Goal: Task Accomplishment & Management: Manage account settings

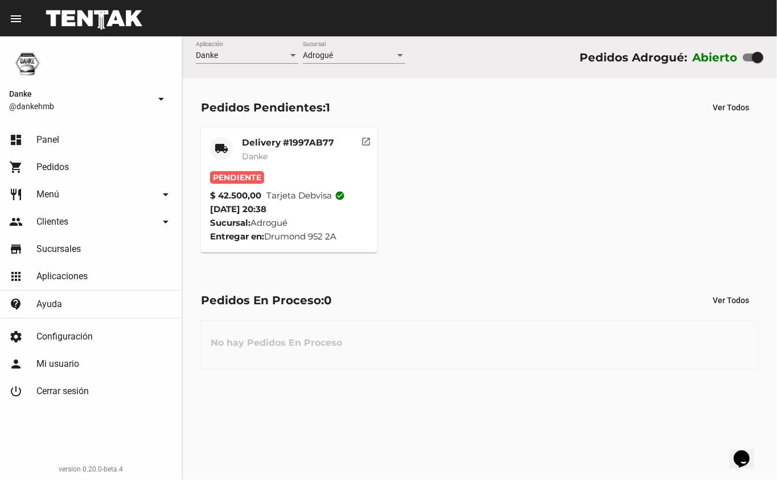
click at [295, 190] on span "Tarjeta debvisa check_circle" at bounding box center [305, 196] width 79 height 14
click at [279, 207] on mat-card-content "Pendiente $ 42.500,00 Tarjeta debvisa check_circle 13/8/25 20:38 Sucursal: Adro…" at bounding box center [289, 207] width 159 height 72
click at [230, 186] on mat-card-content "Pendiente $ 42.500,00 Tarjeta debvisa check_circle 13/8/25 20:38 Sucursal: Adro…" at bounding box center [289, 207] width 159 height 72
click at [311, 192] on span "Tarjeta debvisa check_circle" at bounding box center [305, 196] width 79 height 14
click at [261, 142] on mat-card-title "Delivery #1997AB77" at bounding box center [288, 142] width 92 height 11
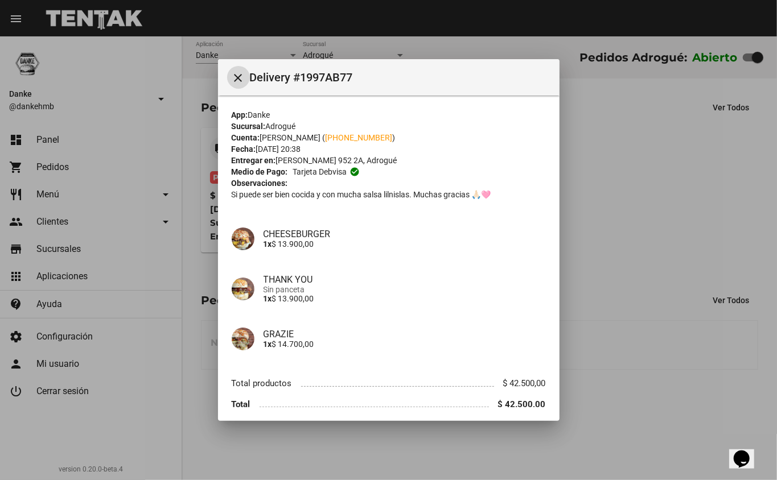
scroll to position [30, 0]
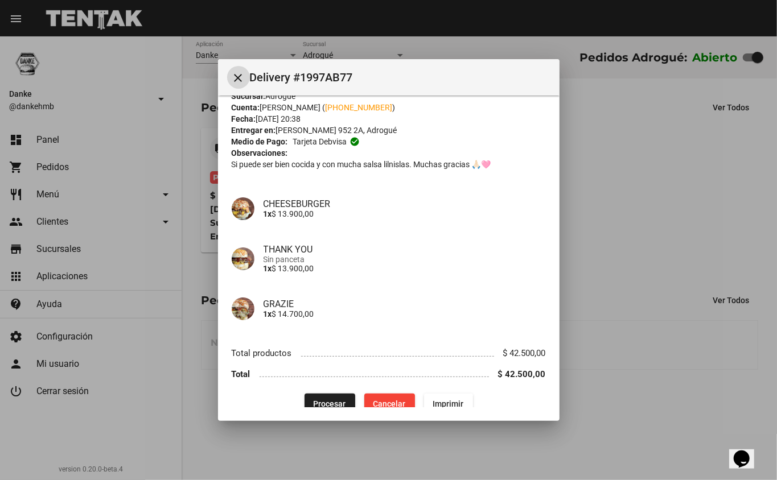
click at [567, 410] on div at bounding box center [388, 240] width 777 height 480
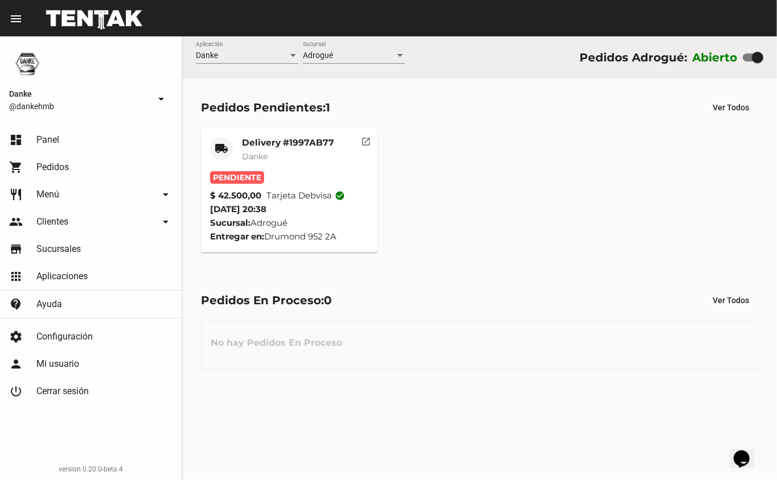
click at [565, 412] on div "Danke Aplicación Adrogué Sucursal Pedidos Adrogué: Abierto Pedidos Pendientes: …" at bounding box center [479, 258] width 595 height 444
click at [567, 415] on div "Danke Aplicación Adrogué Sucursal Pedidos Adrogué: Abierto Pedidos Pendientes: …" at bounding box center [479, 258] width 595 height 444
click at [281, 138] on mat-card-title "Delivery #1997AB77" at bounding box center [288, 142] width 92 height 11
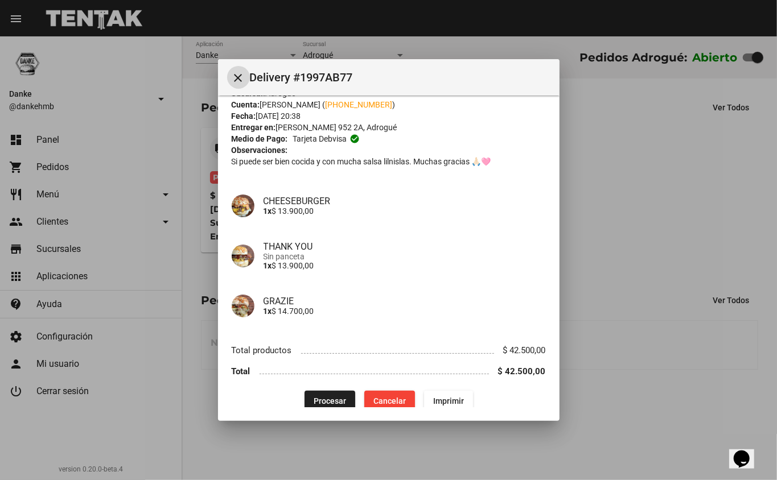
scroll to position [46, 0]
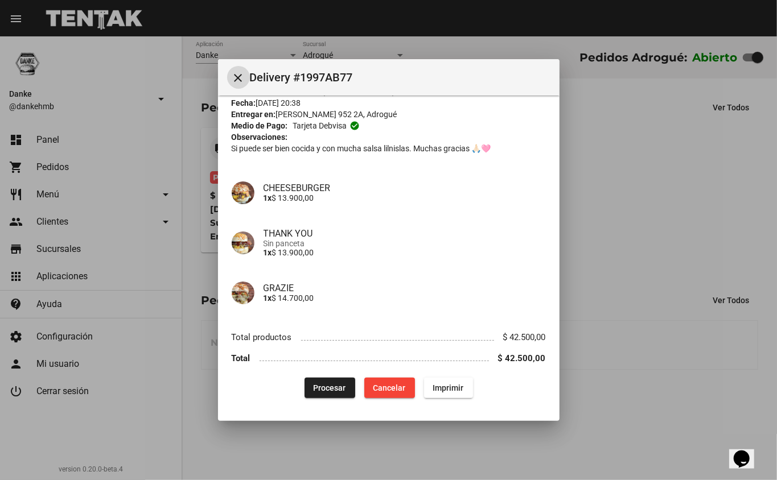
click at [319, 388] on span "Procesar" at bounding box center [330, 388] width 32 height 9
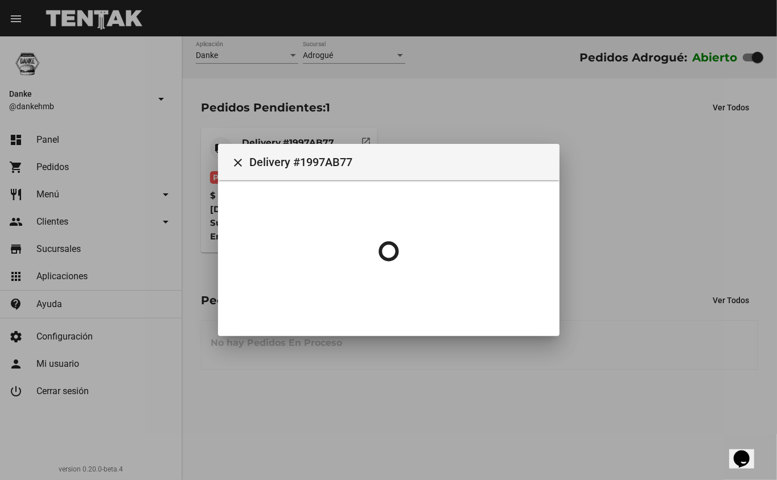
scroll to position [0, 0]
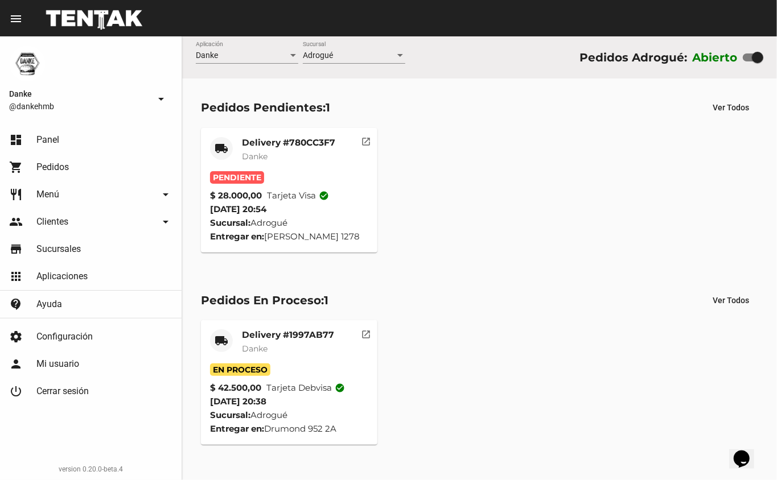
click at [278, 140] on mat-card-title "Delivery #780CC3F7" at bounding box center [288, 142] width 93 height 11
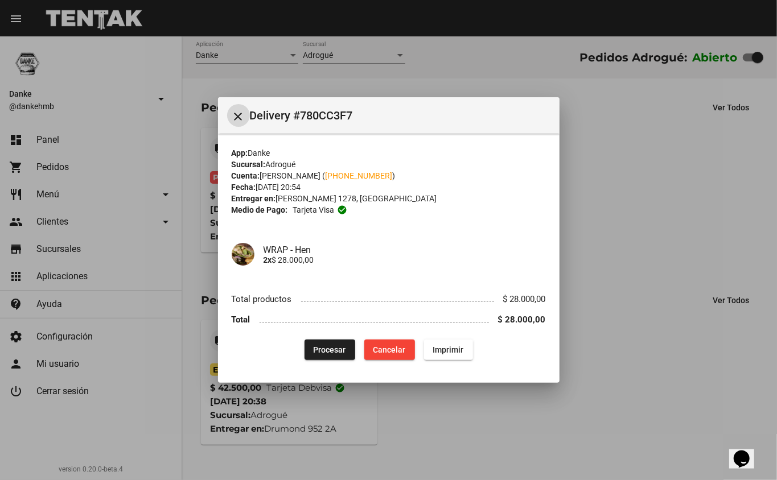
click at [324, 347] on span "Procesar" at bounding box center [330, 349] width 32 height 9
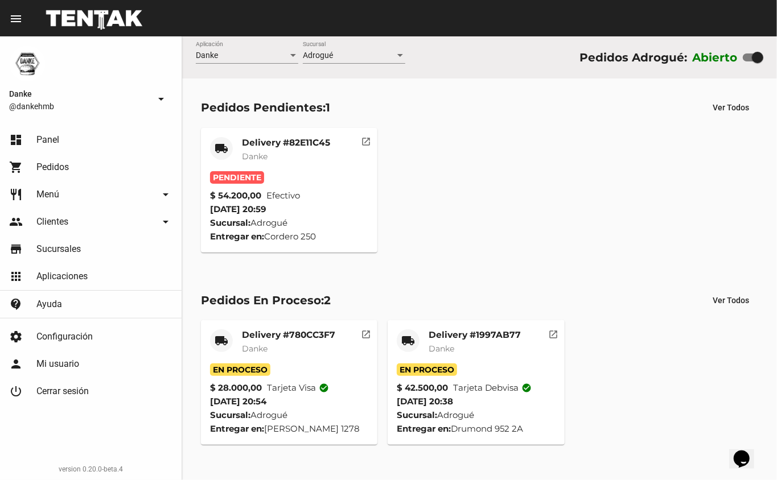
click at [296, 147] on mat-card-title "Delivery #82E11C45" at bounding box center [286, 142] width 88 height 11
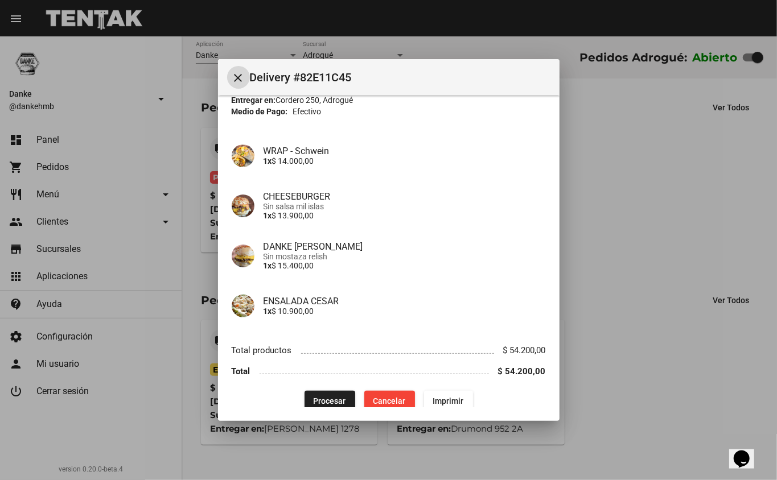
scroll to position [73, 0]
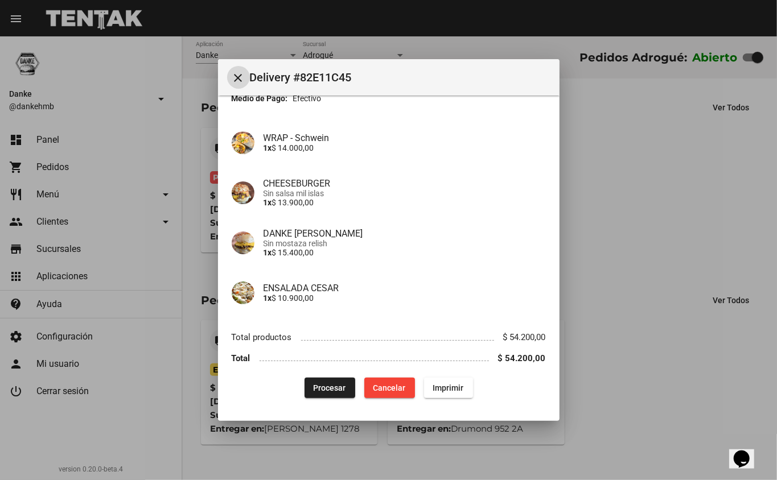
click at [566, 266] on div at bounding box center [388, 240] width 777 height 480
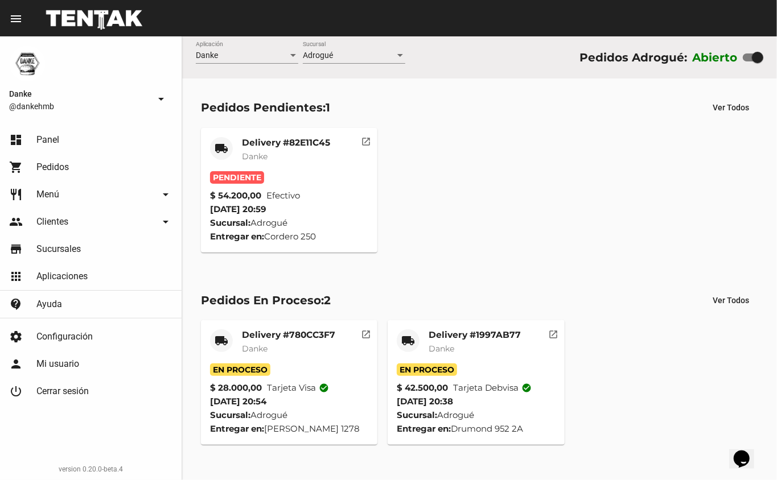
click at [306, 156] on mat-card-subtitle "Danke" at bounding box center [286, 156] width 88 height 11
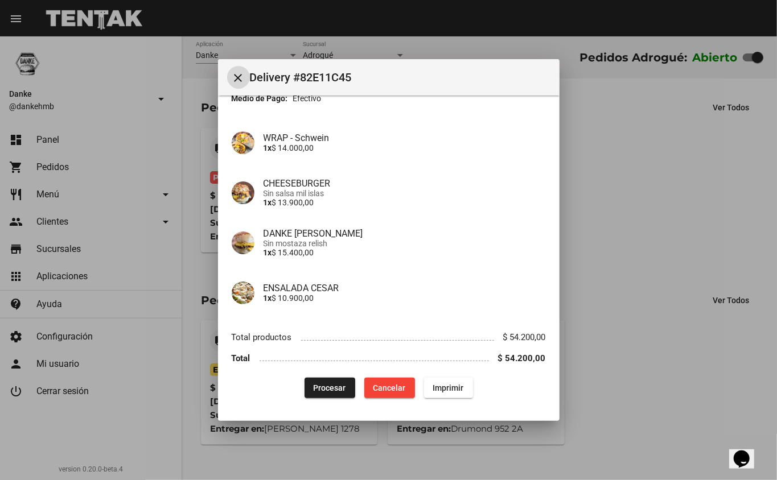
click at [326, 388] on span "Procesar" at bounding box center [330, 388] width 32 height 9
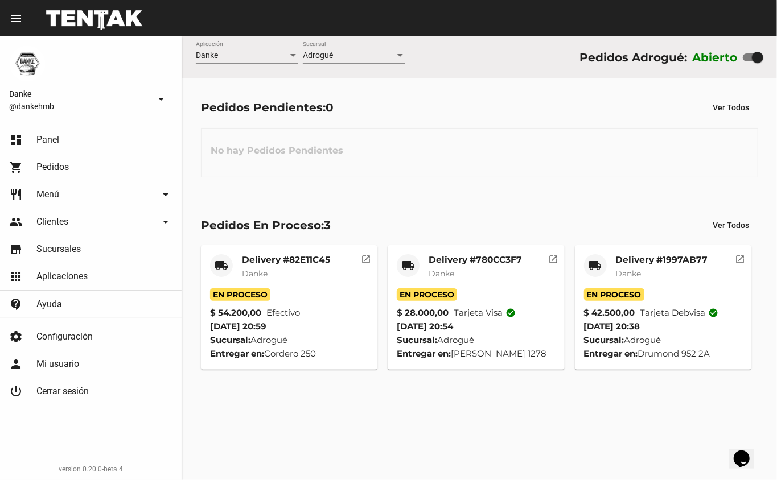
click at [661, 267] on div "Delivery #1997AB77 Danke" at bounding box center [662, 271] width 92 height 34
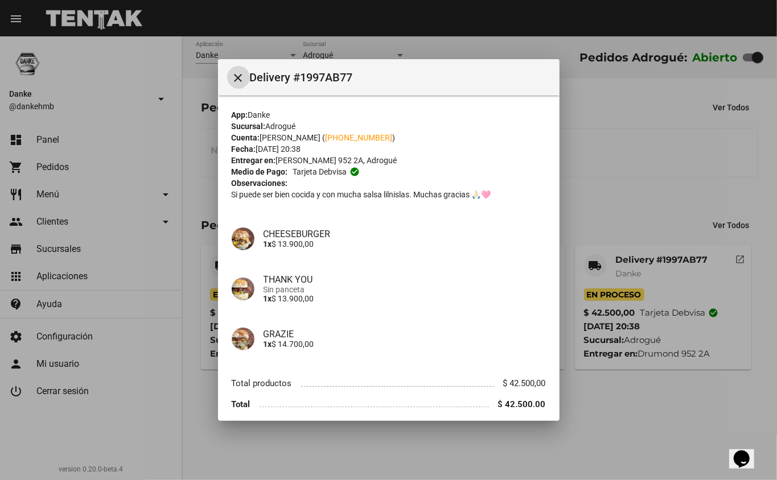
scroll to position [46, 0]
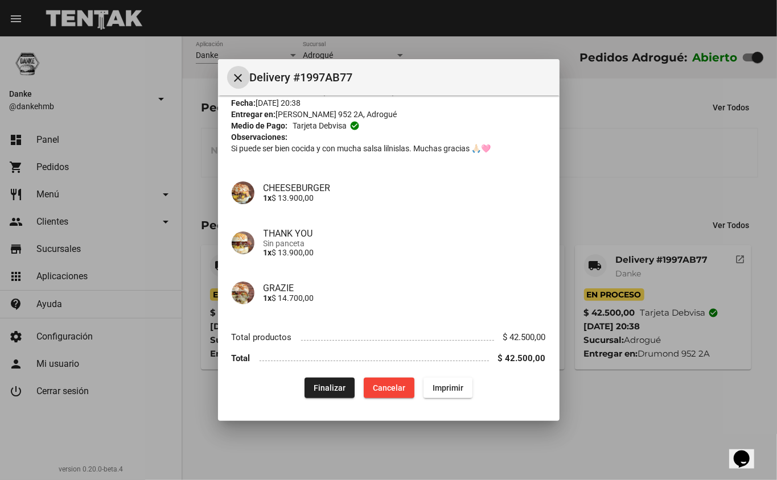
click at [319, 388] on span "Finalizar" at bounding box center [330, 388] width 32 height 9
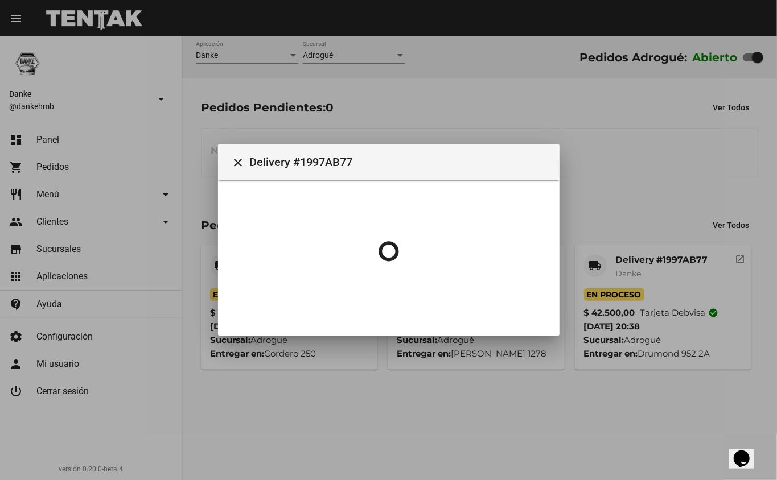
scroll to position [0, 0]
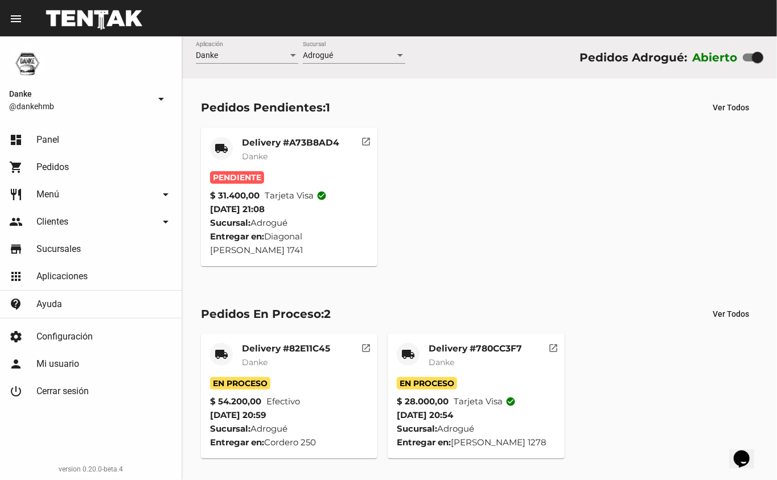
click at [299, 137] on mat-card-title "Delivery #A73B8AD4" at bounding box center [290, 142] width 97 height 11
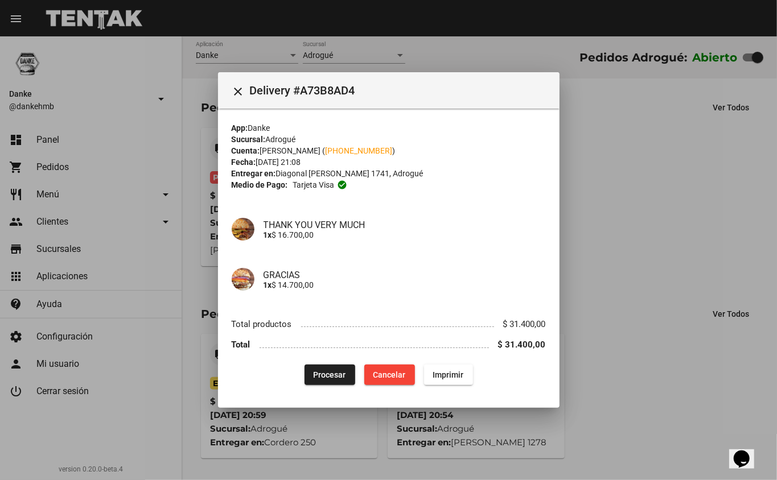
click at [330, 375] on span "Procesar" at bounding box center [330, 375] width 32 height 9
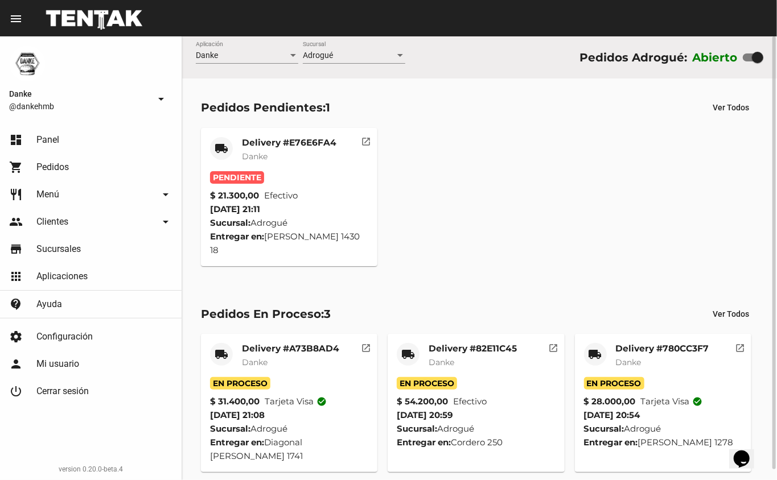
click at [318, 141] on mat-card-title "Delivery #E76E6FA4" at bounding box center [289, 142] width 94 height 11
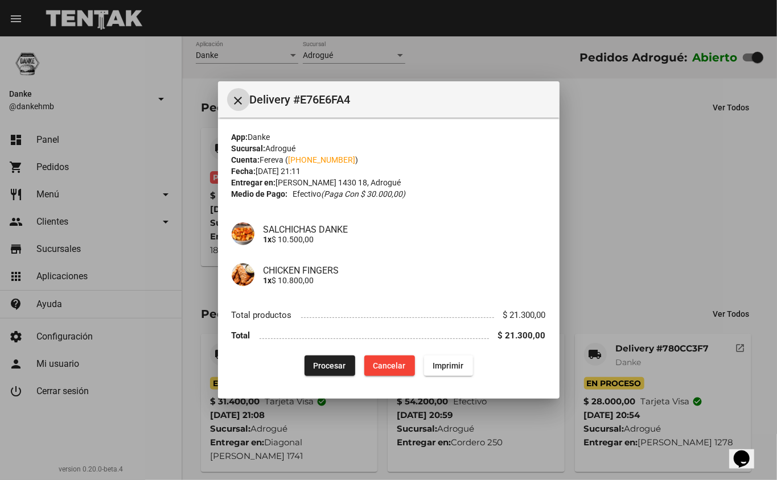
click at [331, 367] on span "Procesar" at bounding box center [330, 365] width 32 height 9
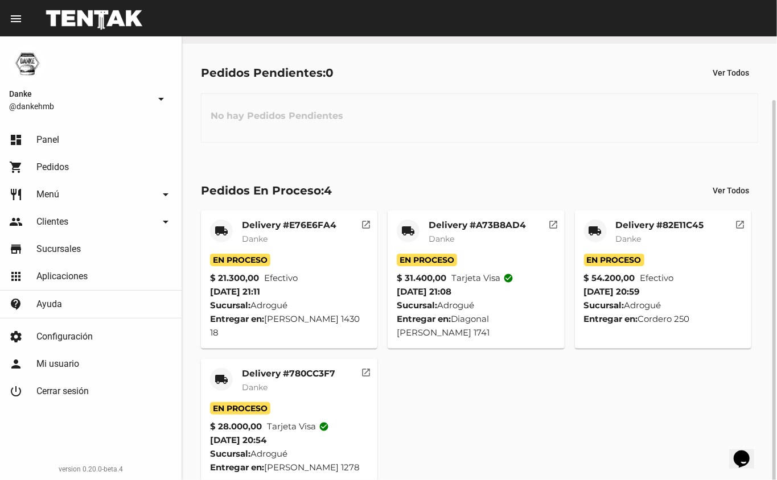
scroll to position [52, 0]
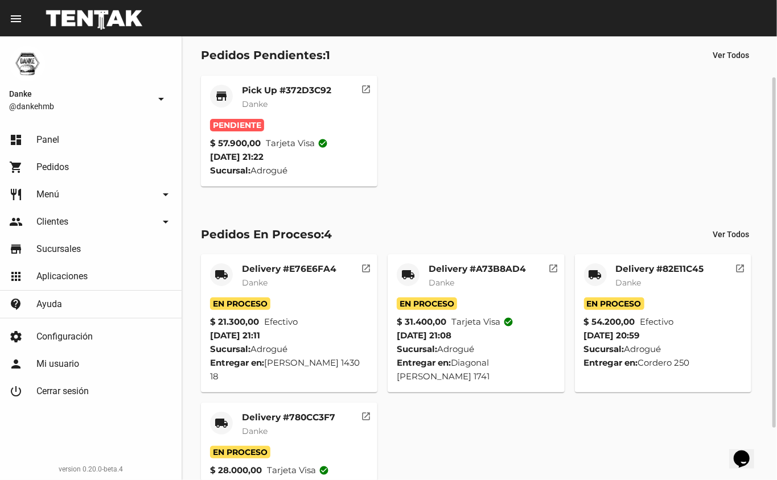
click at [298, 87] on mat-card-title "Pick Up #372D3C92" at bounding box center [286, 90] width 89 height 11
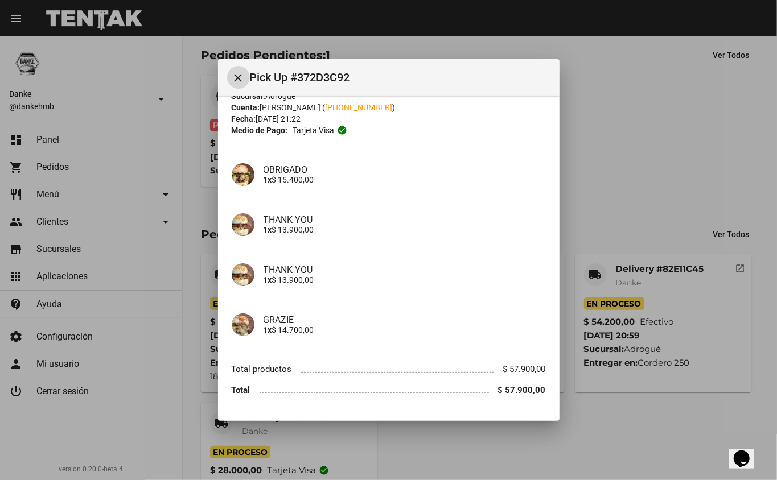
scroll to position [0, 0]
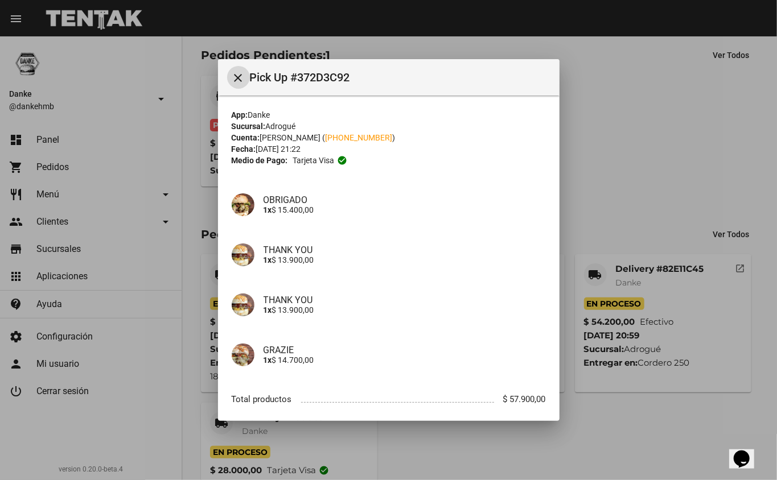
click at [554, 410] on mat-dialog-container "close Pick Up #372D3C92 App: Danke Sucursal: Adrogué Cuenta: Gabriela Samson ( …" at bounding box center [388, 240] width 341 height 363
click at [237, 77] on mat-icon "close" at bounding box center [239, 78] width 14 height 14
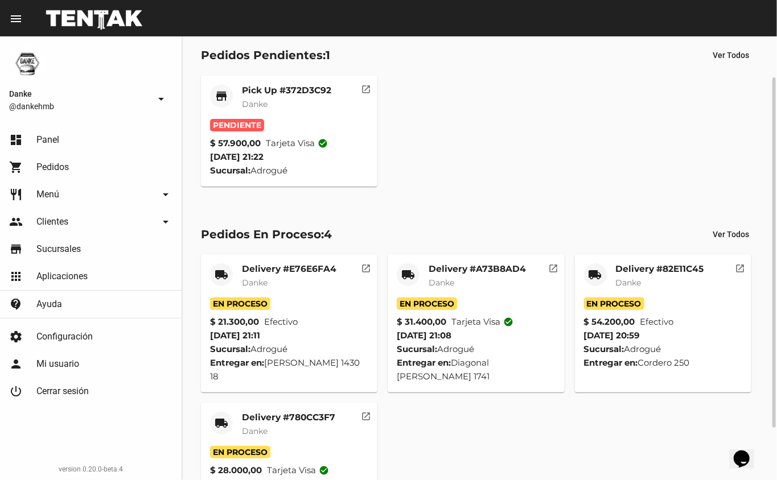
click at [339, 313] on mat-card-content "En Proceso $ 21.300,00 Efectivo 13/8/25 21:11 Sucursal: Adrogué Entregar en: Hi…" at bounding box center [289, 341] width 159 height 86
click at [236, 274] on mat-card-header "local_shipping Delivery #E76E6FA4 Danke" at bounding box center [289, 281] width 159 height 34
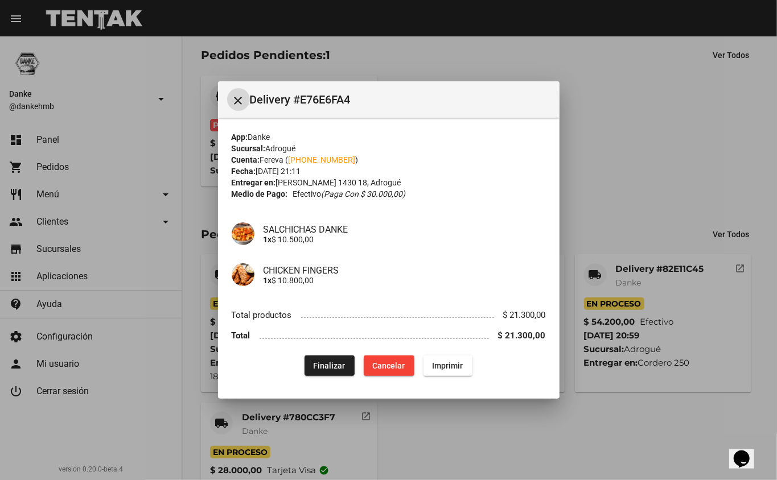
click at [258, 263] on div "CHICKEN FINGERS 1x $ 10.800,00" at bounding box center [389, 274] width 314 height 41
click at [240, 98] on mat-icon "close" at bounding box center [239, 101] width 14 height 14
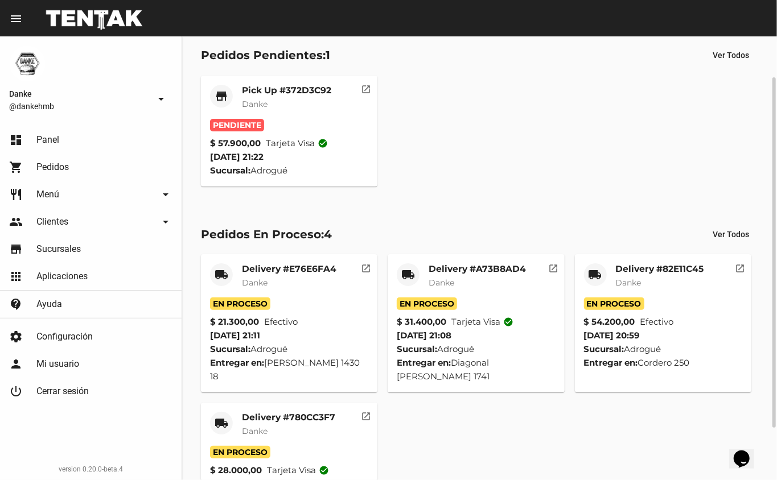
click at [306, 292] on div "Delivery #E76E6FA4 Danke" at bounding box center [289, 281] width 94 height 34
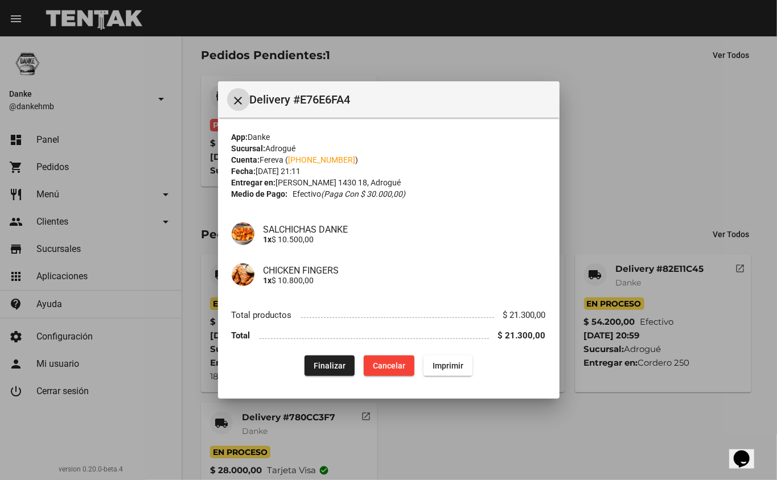
click at [238, 99] on mat-icon "close" at bounding box center [239, 101] width 14 height 14
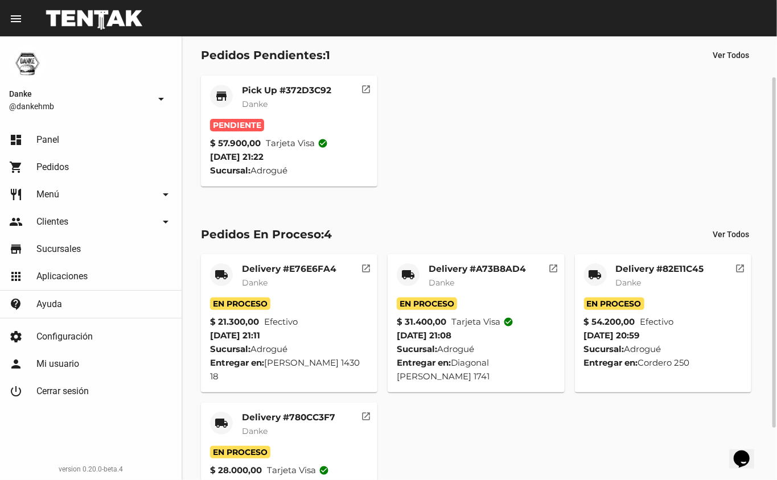
click at [258, 92] on mat-card-title "Pick Up #372D3C92" at bounding box center [286, 90] width 89 height 11
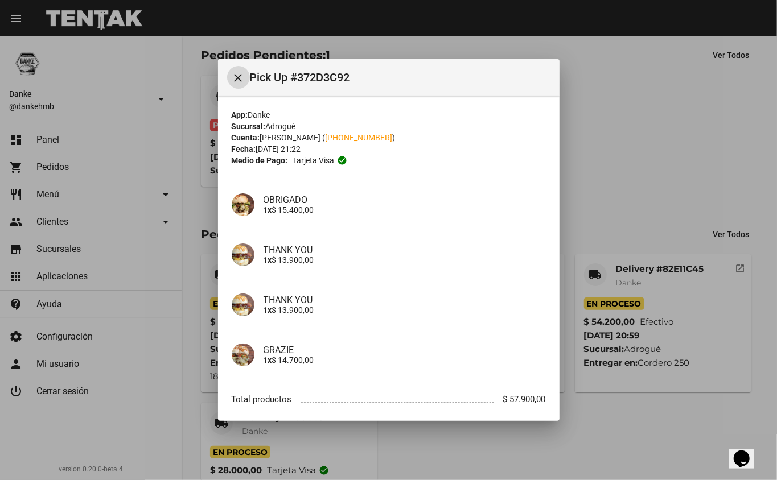
click at [19, 127] on div at bounding box center [388, 240] width 777 height 480
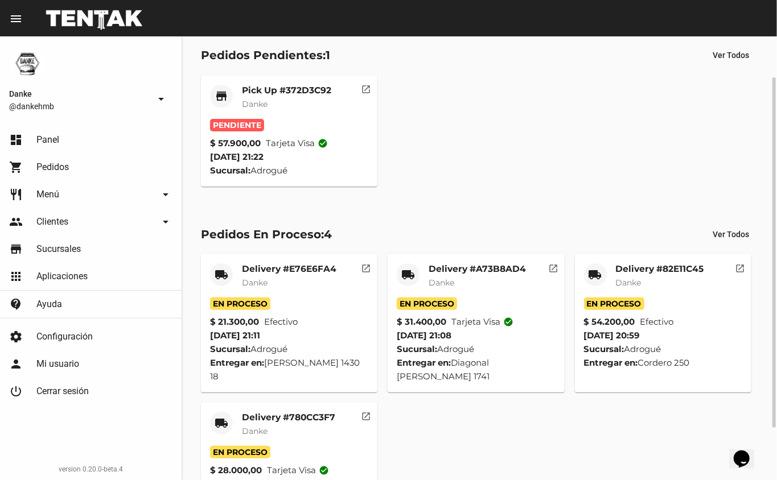
click at [262, 90] on mat-card-title "Pick Up #372D3C92" at bounding box center [286, 90] width 89 height 11
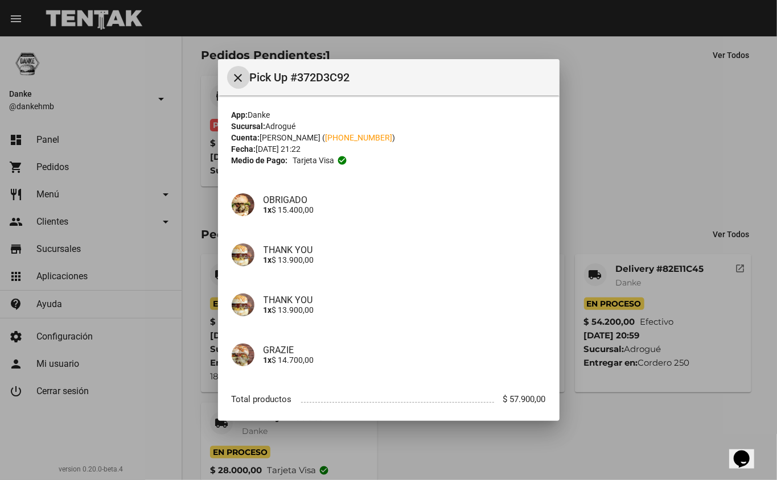
scroll to position [30, 0]
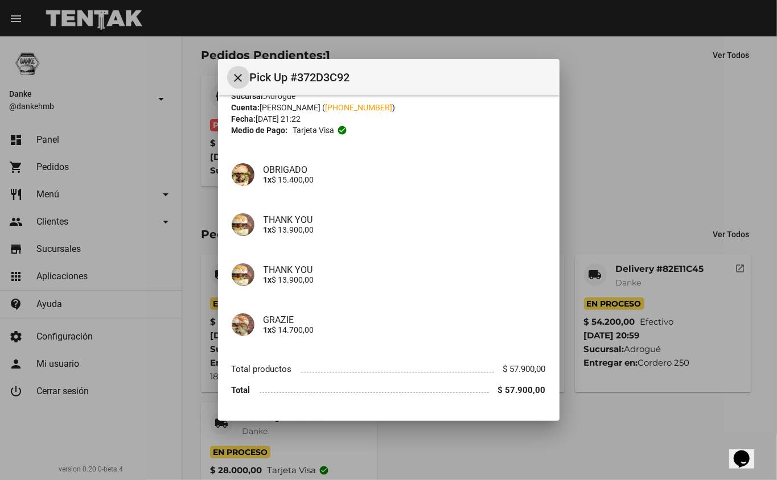
click at [552, 410] on mat-dialog-container "close Pick Up #372D3C92 App: Danke Sucursal: Adrogué Cuenta: Gabriela Samson ( …" at bounding box center [388, 240] width 341 height 363
click at [553, 409] on mat-dialog-container "close Pick Up #372D3C92 App: Danke Sucursal: Adrogué Cuenta: Gabriela Samson ( …" at bounding box center [388, 240] width 341 height 363
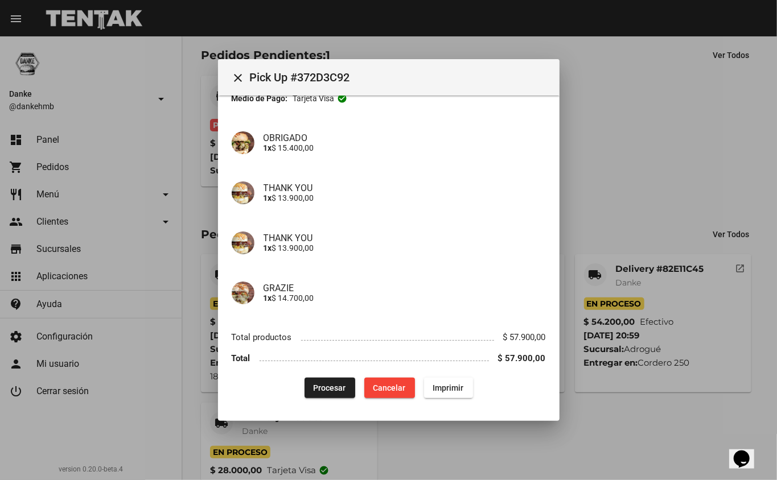
click at [324, 388] on span "Procesar" at bounding box center [330, 388] width 32 height 9
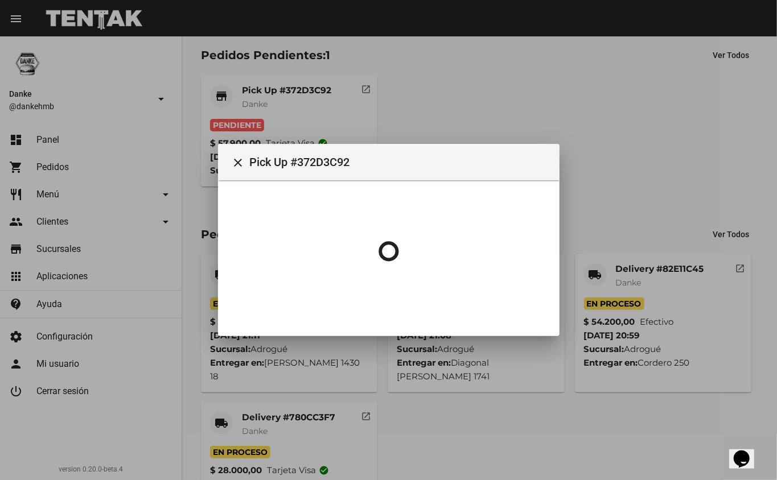
scroll to position [0, 0]
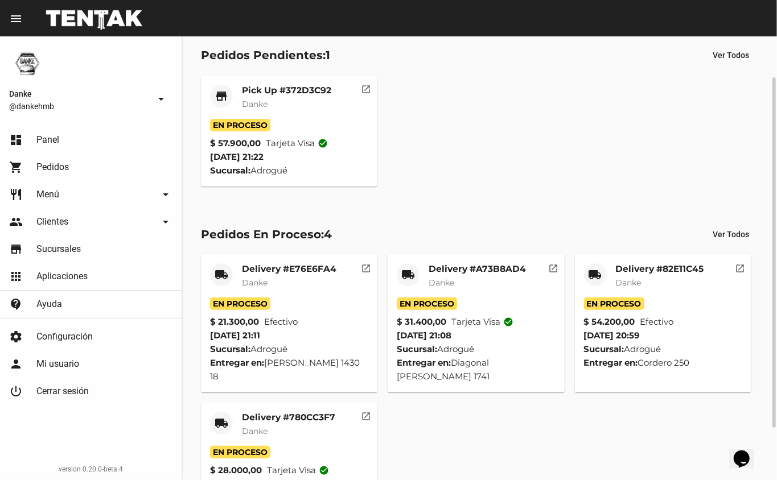
click at [239, 426] on mat-card-header "local_shipping Delivery #780CC3F7 Danke" at bounding box center [289, 429] width 159 height 34
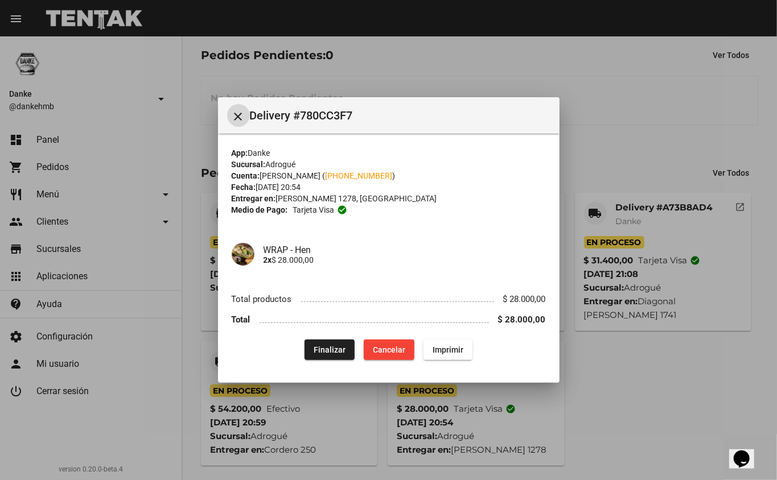
click at [232, 110] on mat-icon "close" at bounding box center [239, 117] width 14 height 14
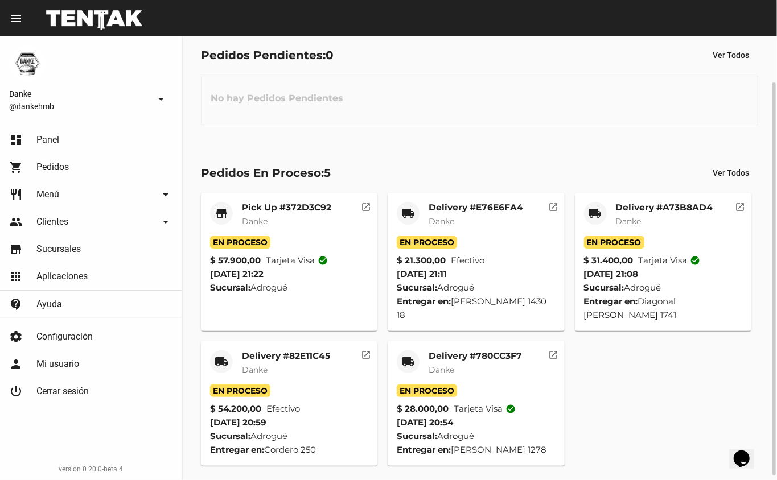
click at [340, 401] on mat-card-content "En Proceso $ 54.200,00 Efectivo 13/8/25 20:59 Sucursal: Adrogué Entregar en: Co…" at bounding box center [289, 421] width 159 height 72
click at [303, 352] on mat-card-title "Delivery #82E11C45" at bounding box center [286, 356] width 88 height 11
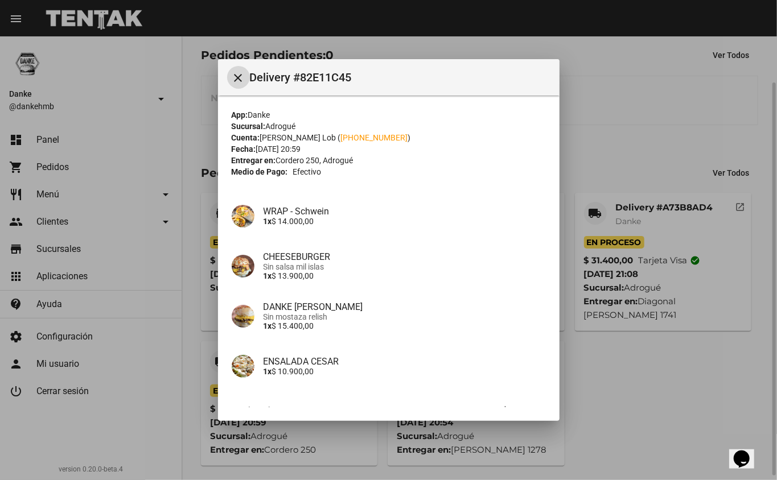
scroll to position [73, 0]
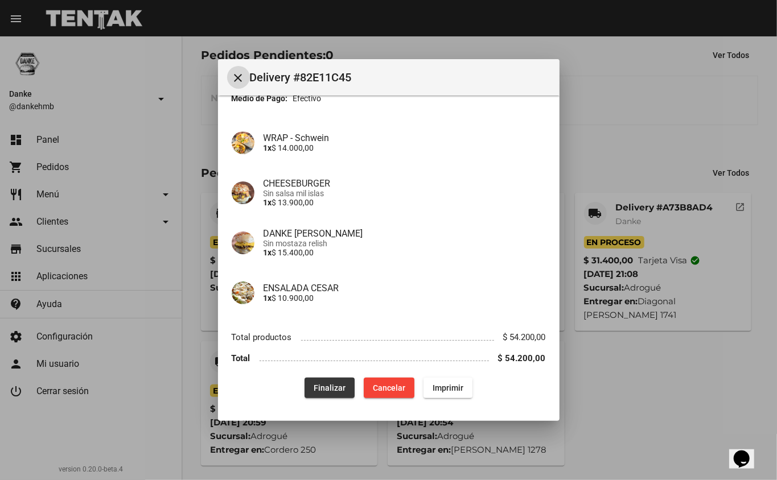
click at [323, 388] on span "Finalizar" at bounding box center [330, 388] width 32 height 9
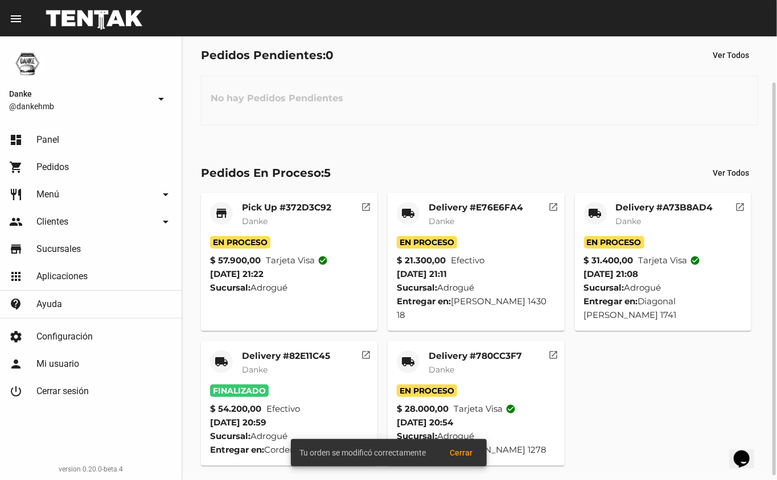
click at [495, 384] on div "Delivery #780CC3F7 Danke" at bounding box center [475, 368] width 93 height 34
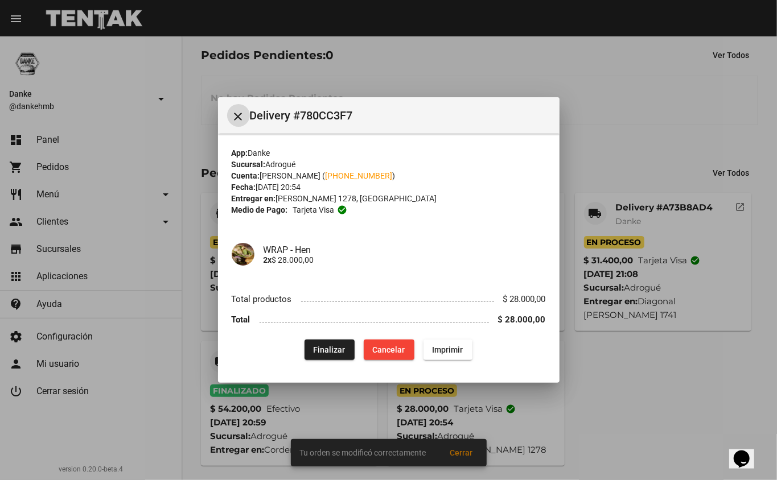
click at [316, 358] on button "Finalizar" at bounding box center [330, 350] width 50 height 20
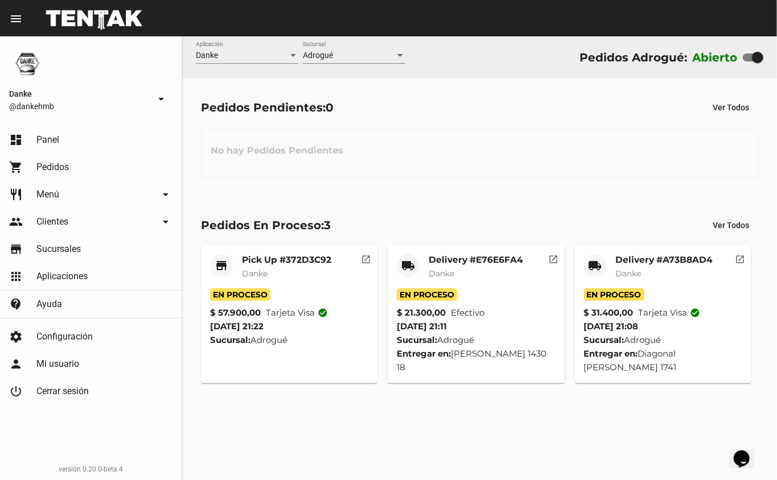
click at [494, 153] on div "No hay Pedidos Pendientes" at bounding box center [479, 153] width 557 height 50
click at [265, 253] on mat-card "store Pick Up #372D3C92 Danke En Proceso $ 57.900,00 Tarjeta visa check_circle …" at bounding box center [289, 314] width 177 height 138
click at [278, 273] on mat-card-subtitle "Danke" at bounding box center [286, 273] width 89 height 11
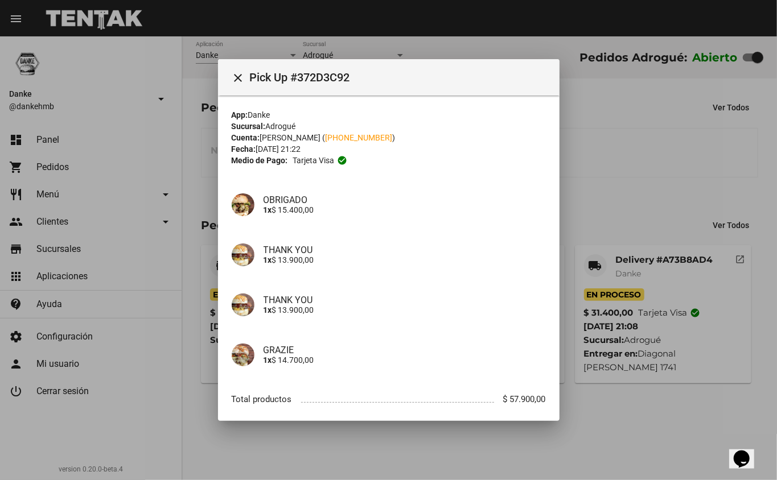
scroll to position [62, 0]
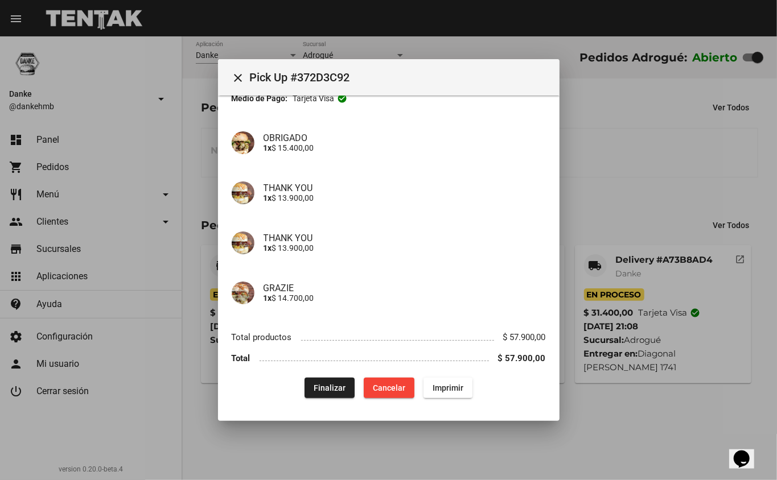
click at [326, 370] on div "App: Danke Sucursal: Adrogué Cuenta: Gabriela Samson ( +54 91128325576 ) Fecha:…" at bounding box center [389, 223] width 314 height 352
click at [326, 378] on button "Finalizar" at bounding box center [330, 388] width 50 height 20
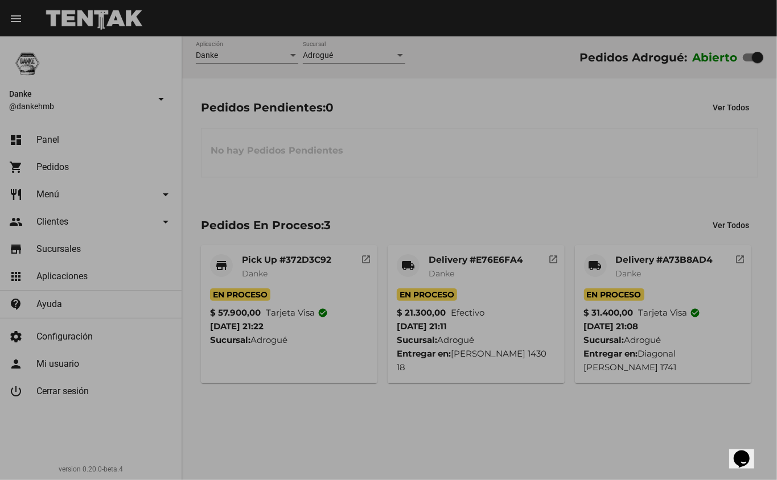
click at [561, 130] on body "menu Resumen Danke @dankehmb arrow_drop_down dashboard Panel shopping_cart Pedi…" at bounding box center [388, 240] width 777 height 480
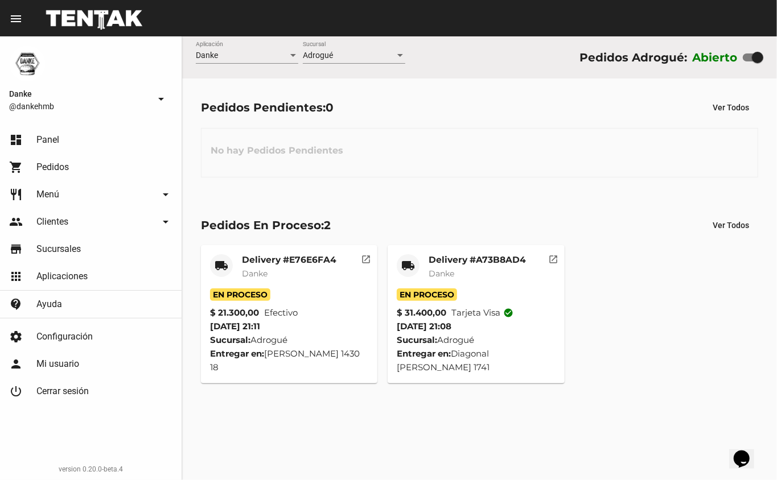
click at [288, 256] on mat-card-title "Delivery #E76E6FA4" at bounding box center [289, 259] width 94 height 11
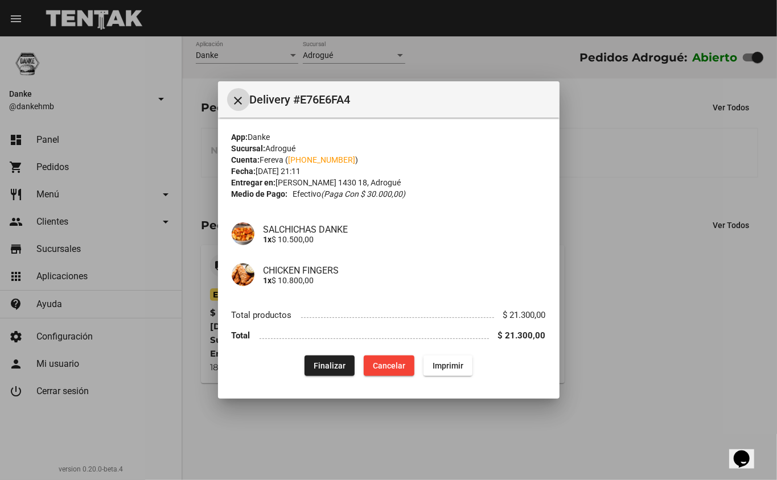
click at [332, 367] on span "Finalizar" at bounding box center [330, 365] width 32 height 9
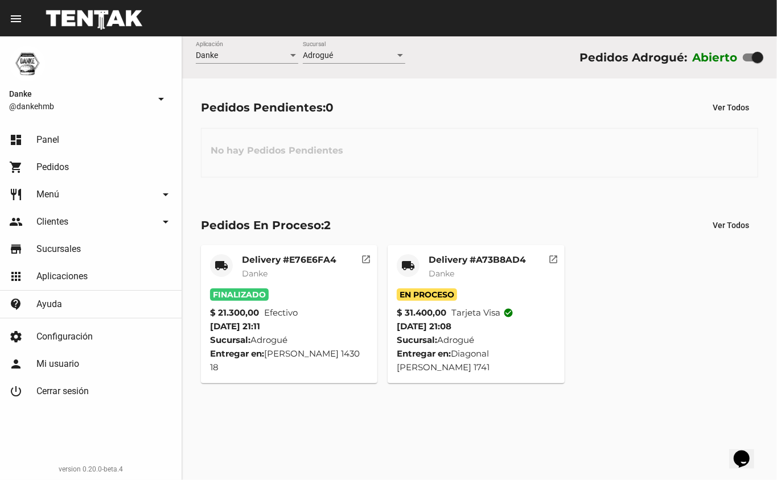
click at [452, 258] on mat-card-title "Delivery #A73B8AD4" at bounding box center [477, 259] width 97 height 11
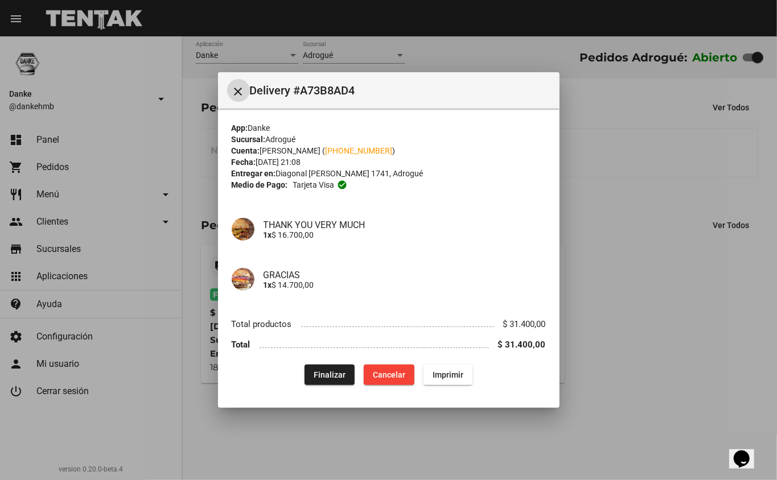
click at [326, 379] on span "Finalizar" at bounding box center [330, 375] width 32 height 9
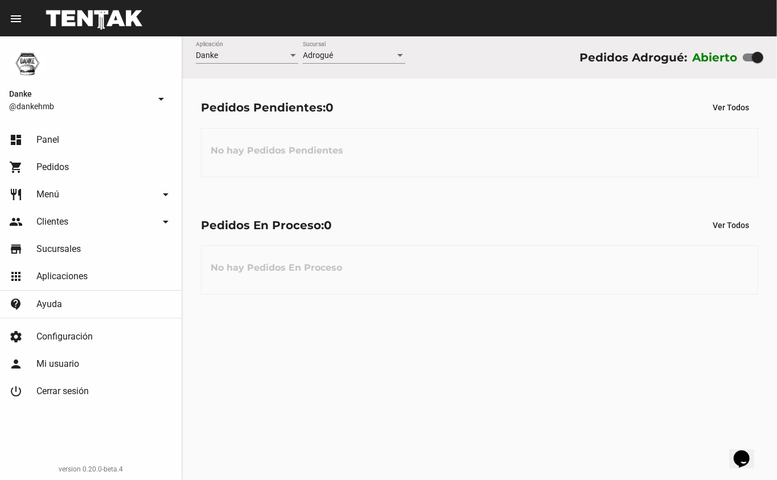
click at [752, 60] on div at bounding box center [757, 57] width 11 height 11
click at [748, 61] on input "checkbox" at bounding box center [748, 61] width 1 height 1
click at [747, 57] on div at bounding box center [753, 58] width 20 height 8
click at [748, 61] on input "checkbox" at bounding box center [748, 61] width 1 height 1
checkbox input "false"
